Goal: Information Seeking & Learning: Learn about a topic

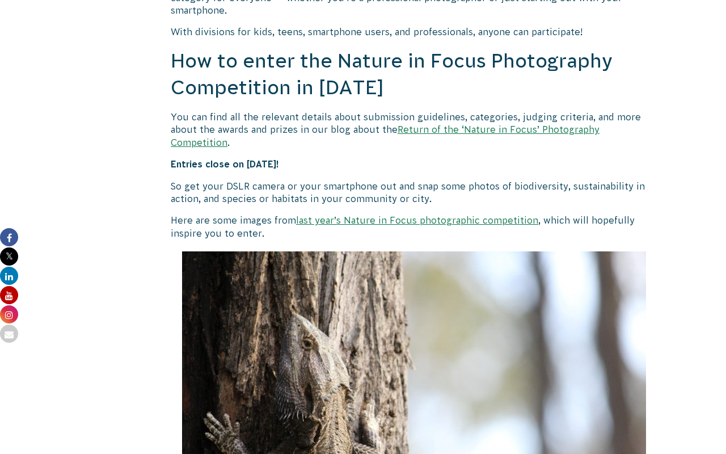
scroll to position [997, 0]
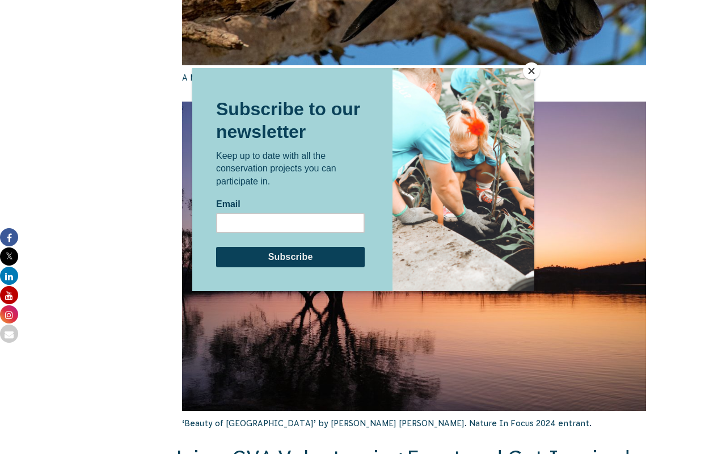
scroll to position [1869, 0]
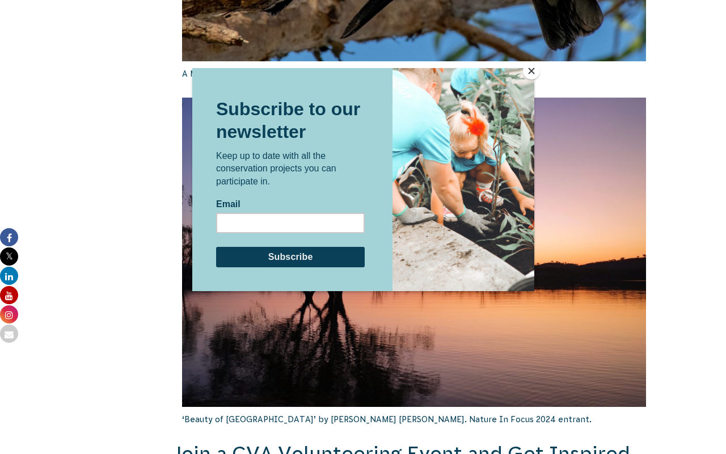
click at [529, 70] on button "Close" at bounding box center [531, 70] width 17 height 17
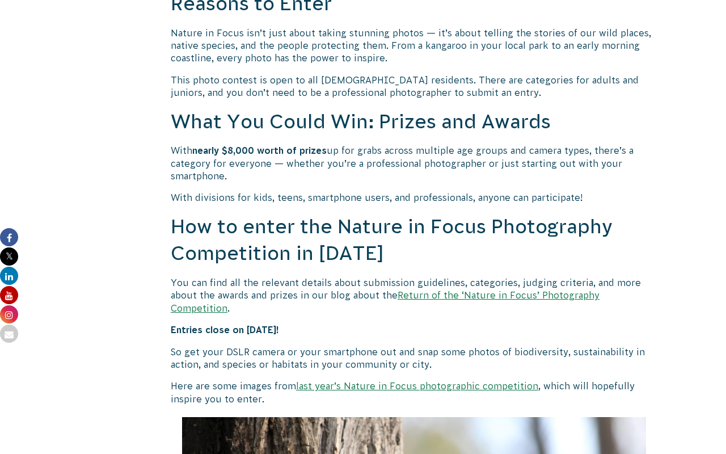
scroll to position [831, 0]
click at [474, 294] on link "Return of the ‘Nature in Focus’ Photography Competition" at bounding box center [385, 300] width 429 height 23
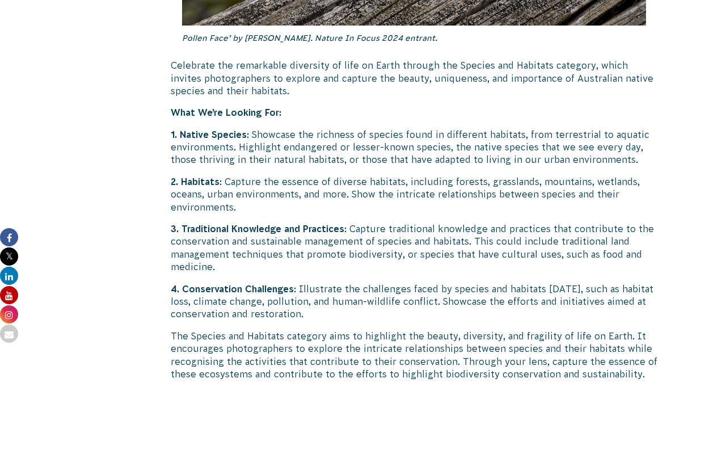
scroll to position [3719, 0]
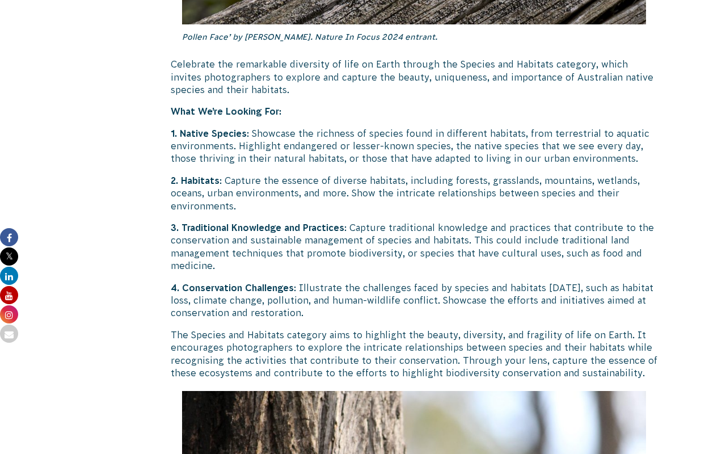
click at [255, 174] on p "2. Habitats : Capture the essence of diverse habitats, including forests, grass…" at bounding box center [414, 193] width 487 height 38
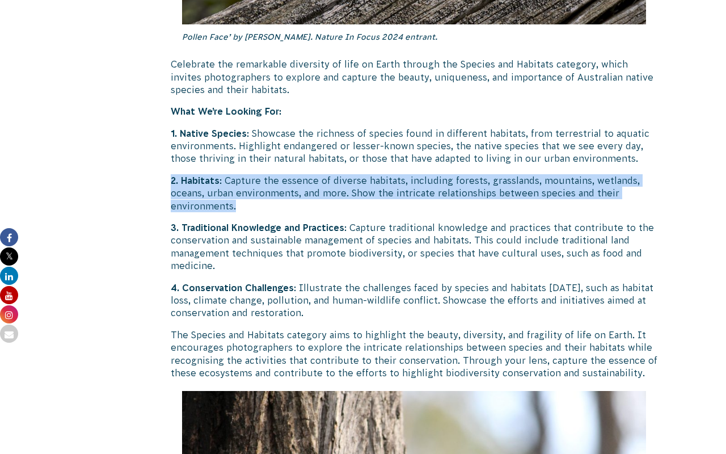
click at [255, 174] on p "2. Habitats : Capture the essence of diverse habitats, including forests, grass…" at bounding box center [414, 193] width 487 height 38
click at [225, 174] on p "2. Habitats : Capture the essence of diverse habitats, including forests, grass…" at bounding box center [414, 193] width 487 height 38
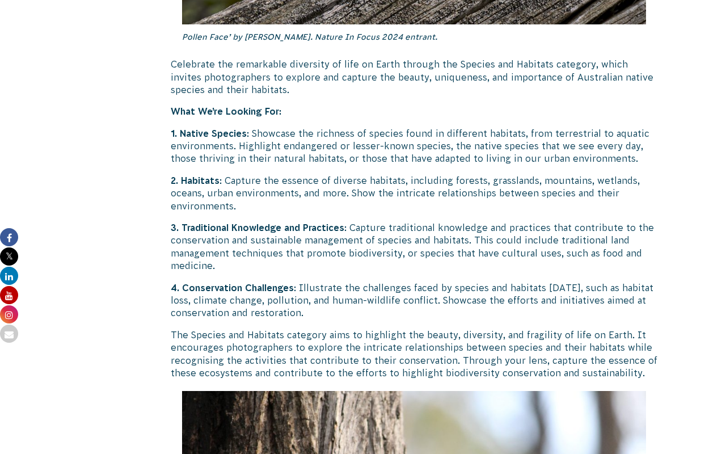
click at [225, 174] on p "2. Habitats : Capture the essence of diverse habitats, including forests, grass…" at bounding box center [414, 193] width 487 height 38
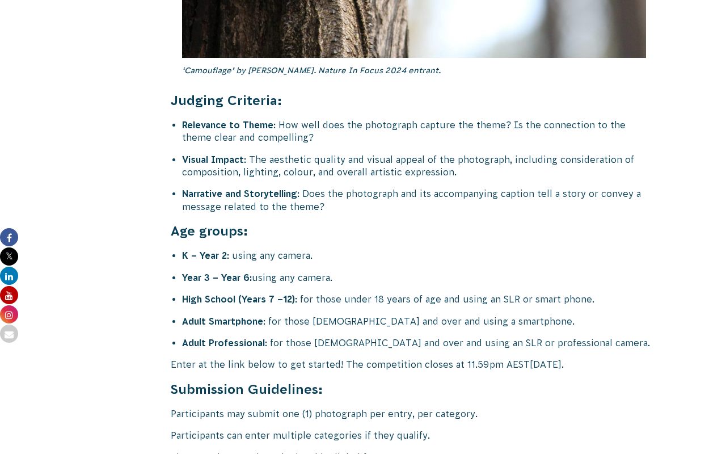
scroll to position [4369, 0]
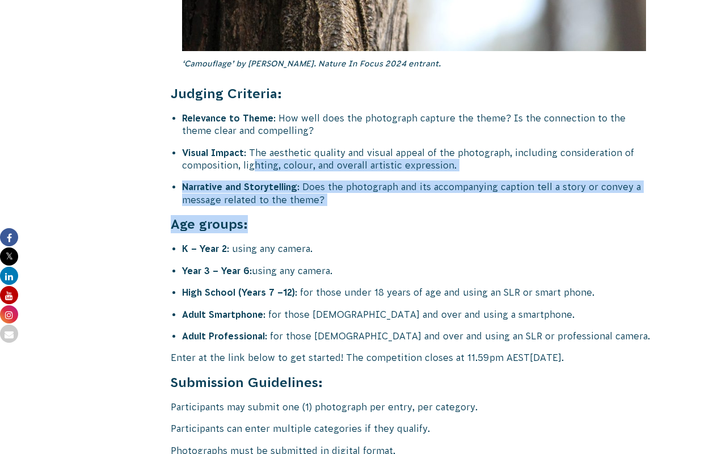
drag, startPoint x: 309, startPoint y: 172, endPoint x: 252, endPoint y: 117, distance: 79.0
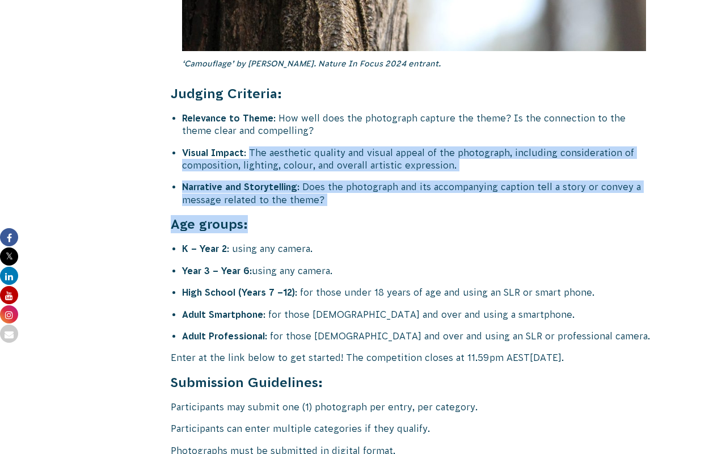
click at [252, 146] on li "Visual Impact : The aesthetic quality and visual appeal of the photograph, incl…" at bounding box center [419, 159] width 475 height 26
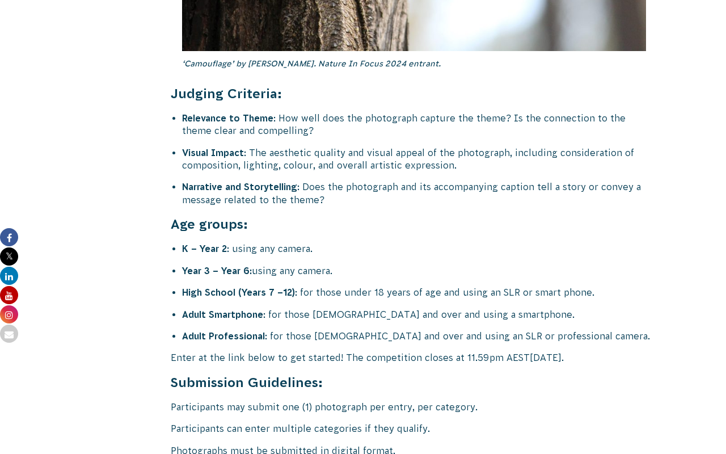
click at [252, 146] on li "Visual Impact : The aesthetic quality and visual appeal of the photograph, incl…" at bounding box center [419, 159] width 475 height 26
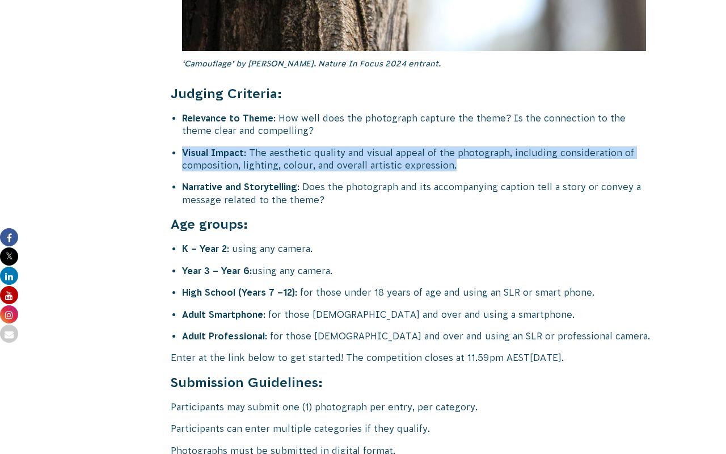
drag, startPoint x: 175, startPoint y: 112, endPoint x: 344, endPoint y: 123, distance: 168.8
click at [344, 146] on li "Visual Impact : The aesthetic quality and visual appeal of the photograph, incl…" at bounding box center [419, 159] width 475 height 26
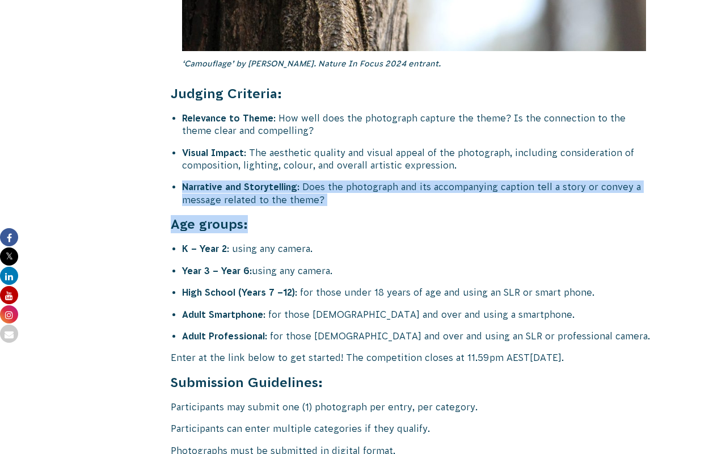
drag, startPoint x: 390, startPoint y: 182, endPoint x: 209, endPoint y: 139, distance: 186.0
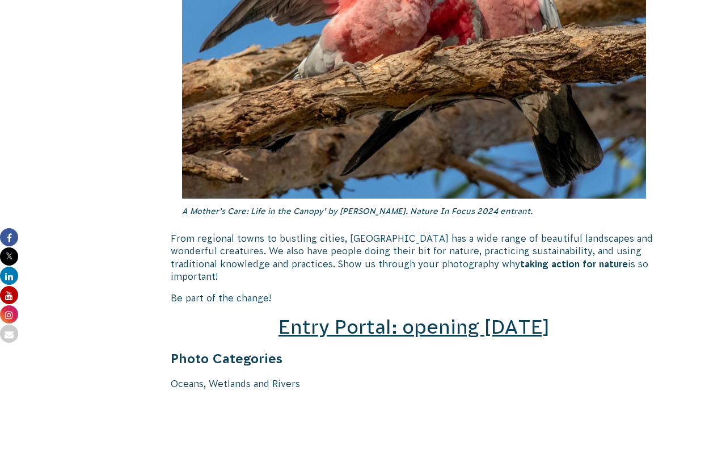
scroll to position [1429, 0]
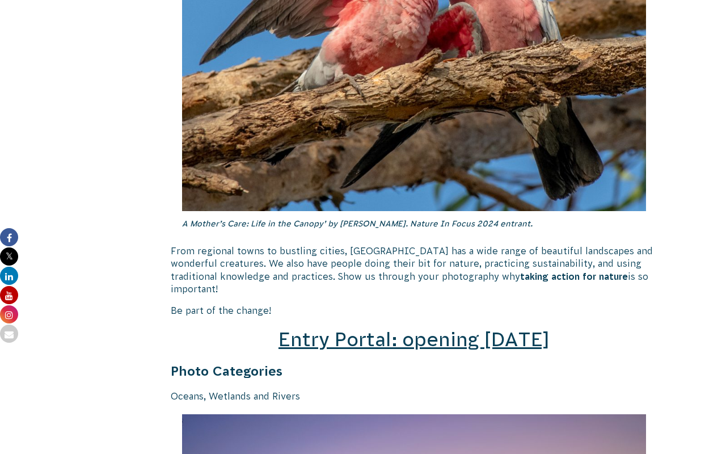
click at [328, 328] on span "Entry Portal: opening [DATE]" at bounding box center [414, 339] width 271 height 22
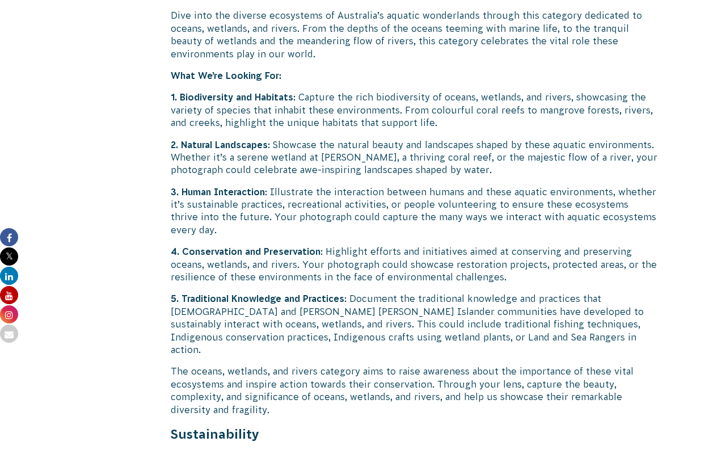
scroll to position [2177, 0]
click at [311, 197] on p "3. Human Interaction : Illustrate the interaction between humans and these aqua…" at bounding box center [414, 210] width 487 height 51
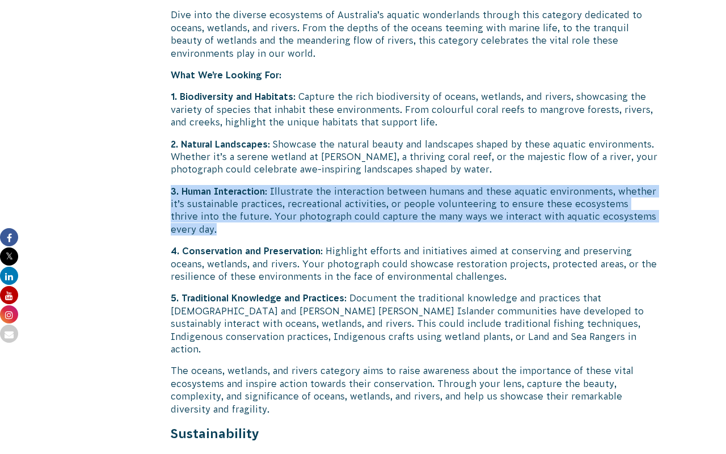
click at [297, 197] on p "3. Human Interaction : Illustrate the interaction between humans and these aqua…" at bounding box center [414, 210] width 487 height 51
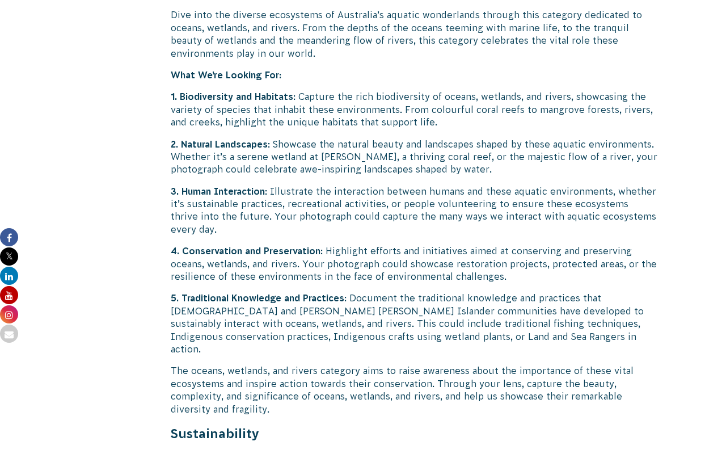
drag, startPoint x: 276, startPoint y: 232, endPoint x: 405, endPoint y: 245, distance: 128.8
click at [406, 245] on p "4. Conservation and Preservation : Highlight efforts and initiatives aimed at c…" at bounding box center [414, 264] width 487 height 38
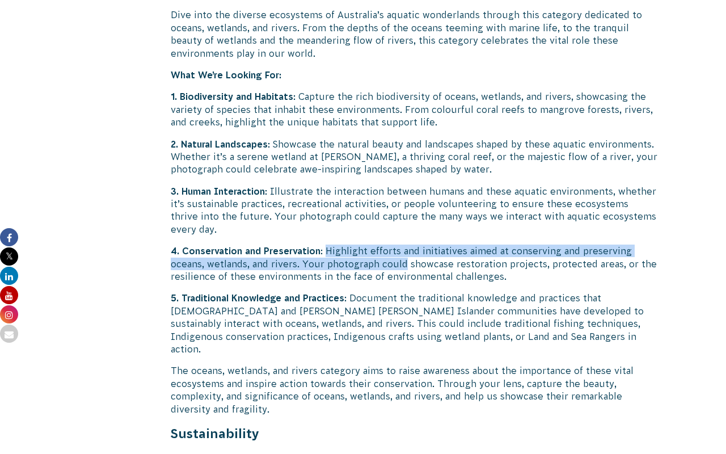
drag, startPoint x: 405, startPoint y: 245, endPoint x: 326, endPoint y: 235, distance: 78.8
click at [326, 245] on p "4. Conservation and Preservation : Highlight efforts and initiatives aimed at c…" at bounding box center [414, 264] width 487 height 38
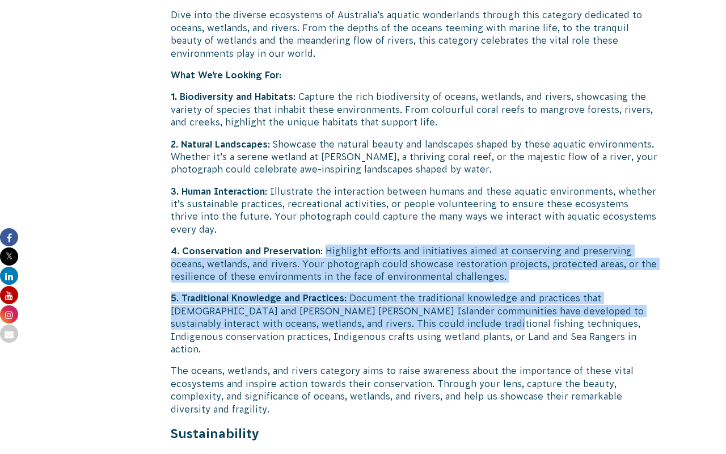
drag, startPoint x: 326, startPoint y: 235, endPoint x: 402, endPoint y: 310, distance: 106.3
click at [402, 310] on p "5. Traditional Knowledge and Practices : Document the traditional knowledge and…" at bounding box center [414, 324] width 487 height 64
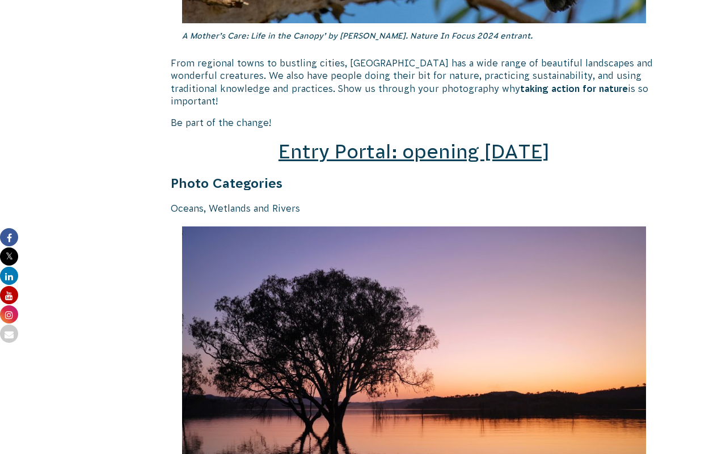
scroll to position [1617, 0]
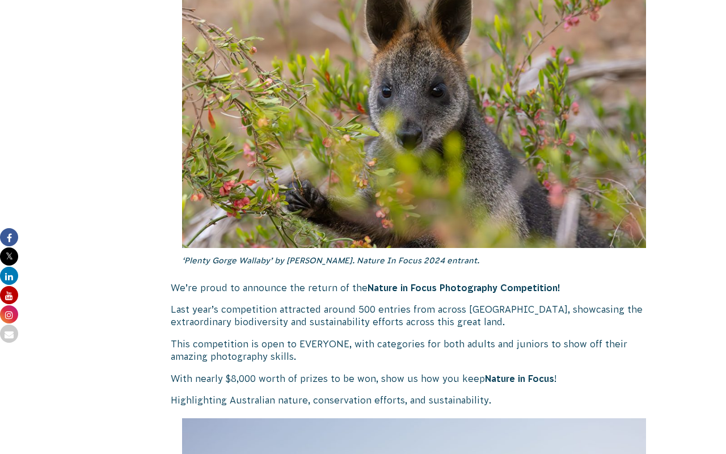
scroll to position [310, 0]
